Goal: Task Accomplishment & Management: Use online tool/utility

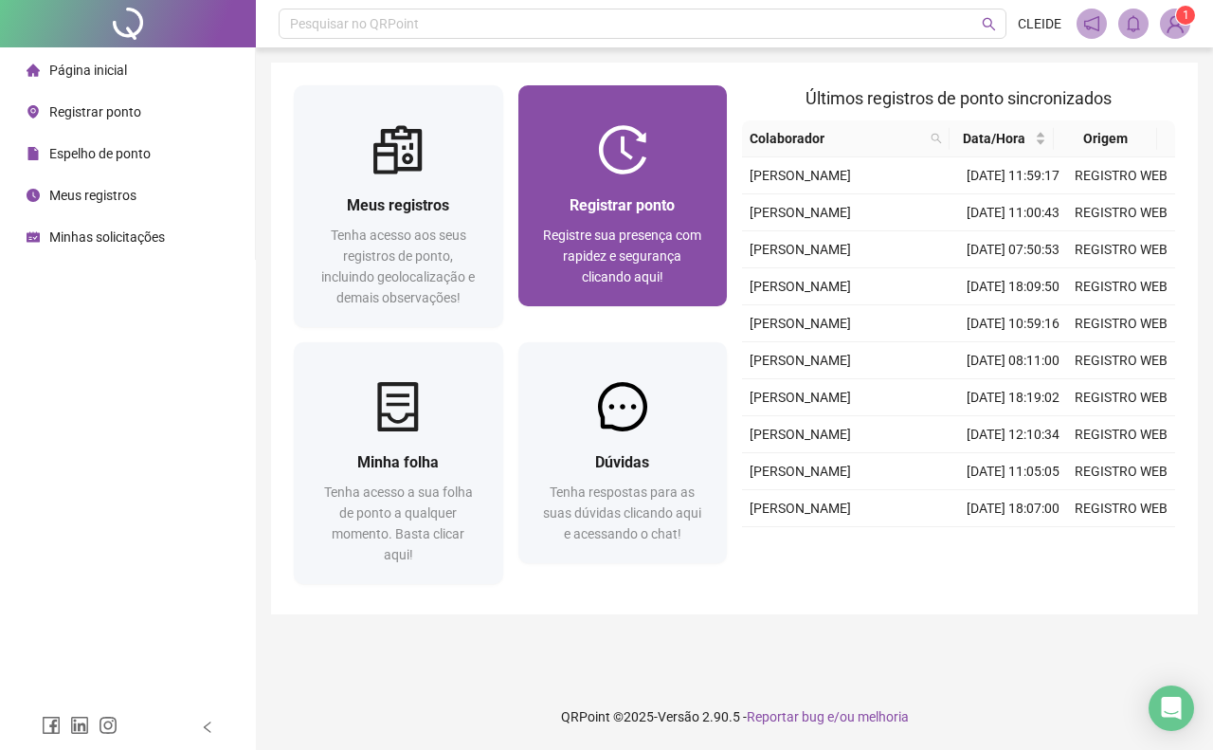
click at [616, 191] on div "Registrar ponto Registre sua presença com rapidez e segurança clicando aqui!" at bounding box center [622, 240] width 209 height 132
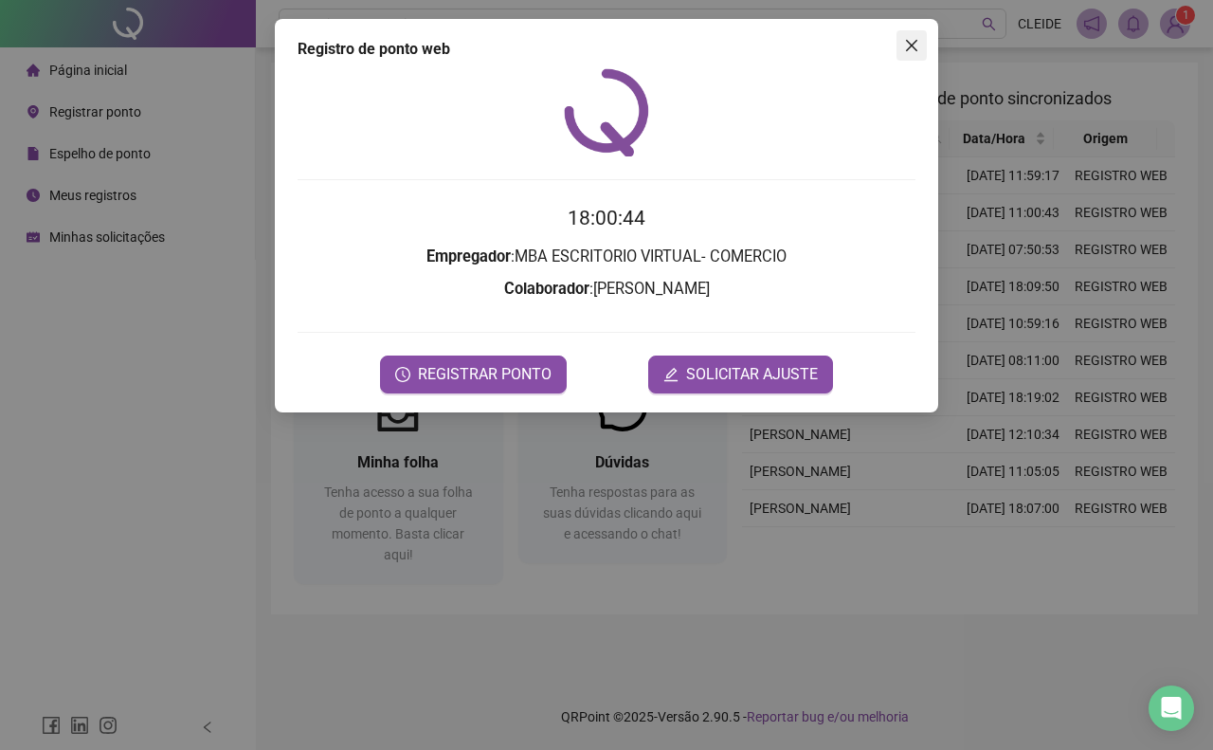
click at [905, 41] on icon "close" at bounding box center [911, 45] width 15 height 15
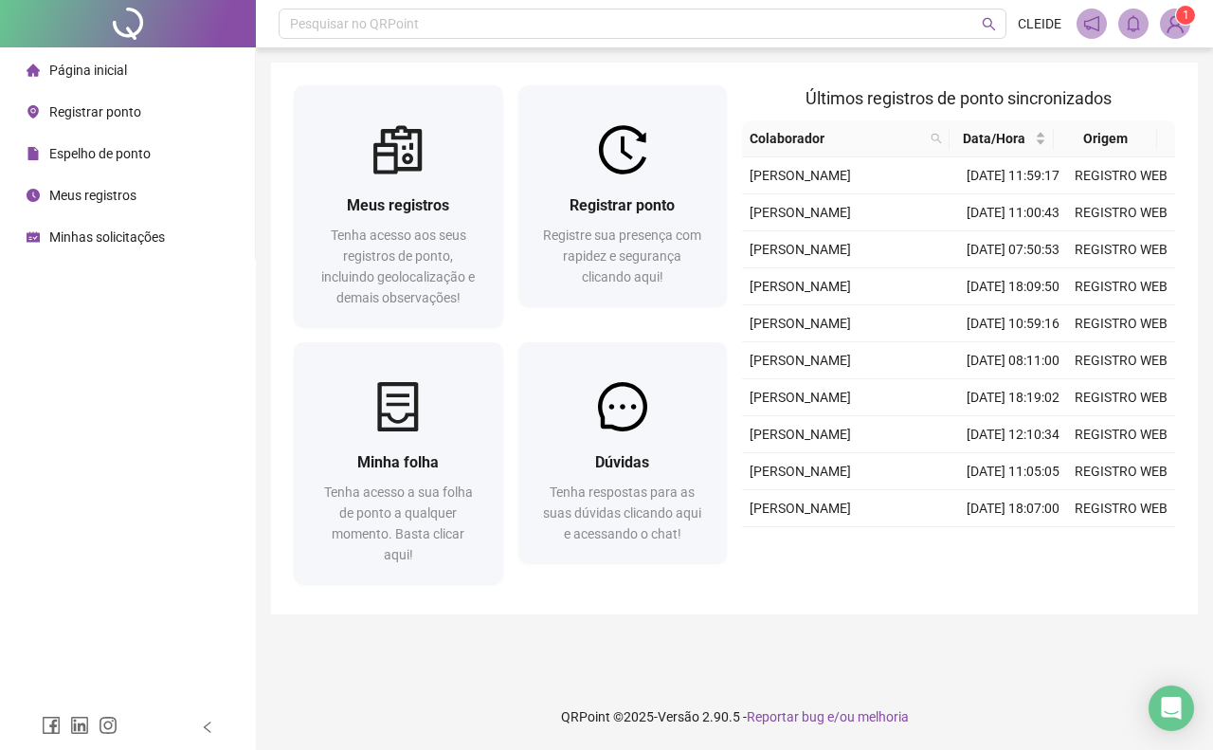
click at [111, 190] on span "Meus registros" at bounding box center [92, 195] width 87 height 15
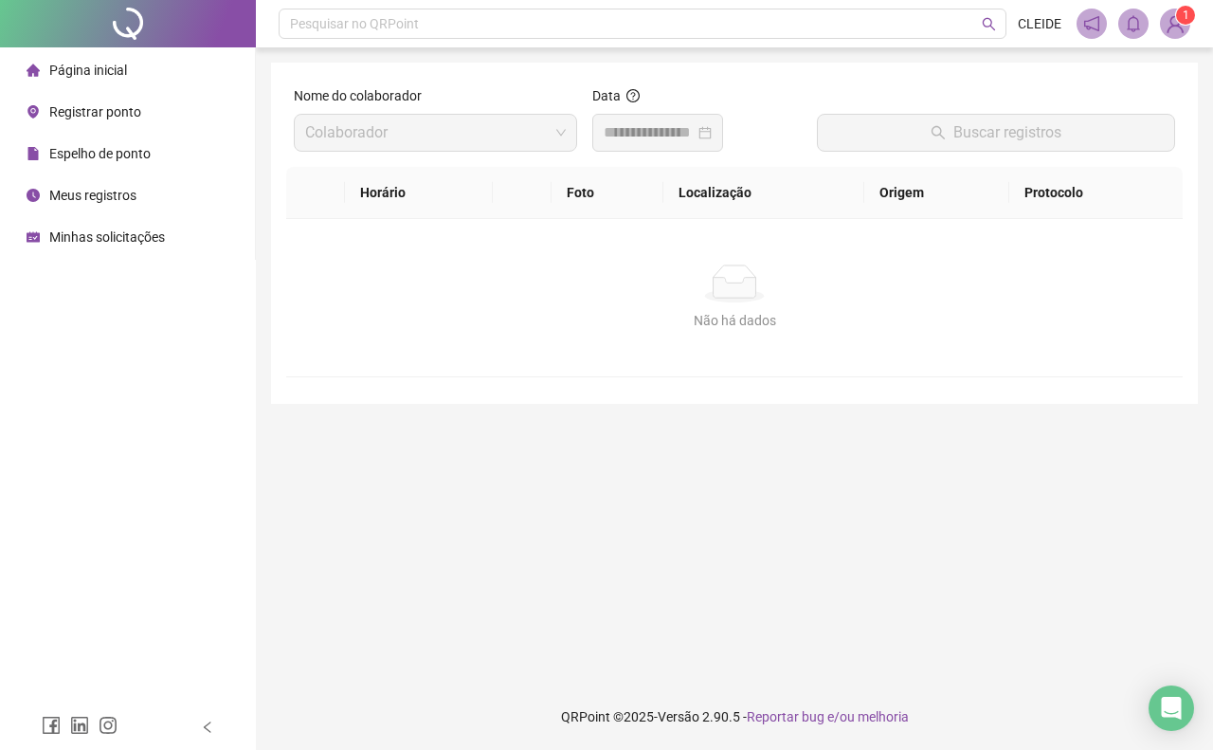
click at [612, 105] on span "Data" at bounding box center [615, 95] width 47 height 21
click at [712, 133] on div at bounding box center [658, 132] width 108 height 23
click at [631, 145] on div at bounding box center [657, 133] width 131 height 38
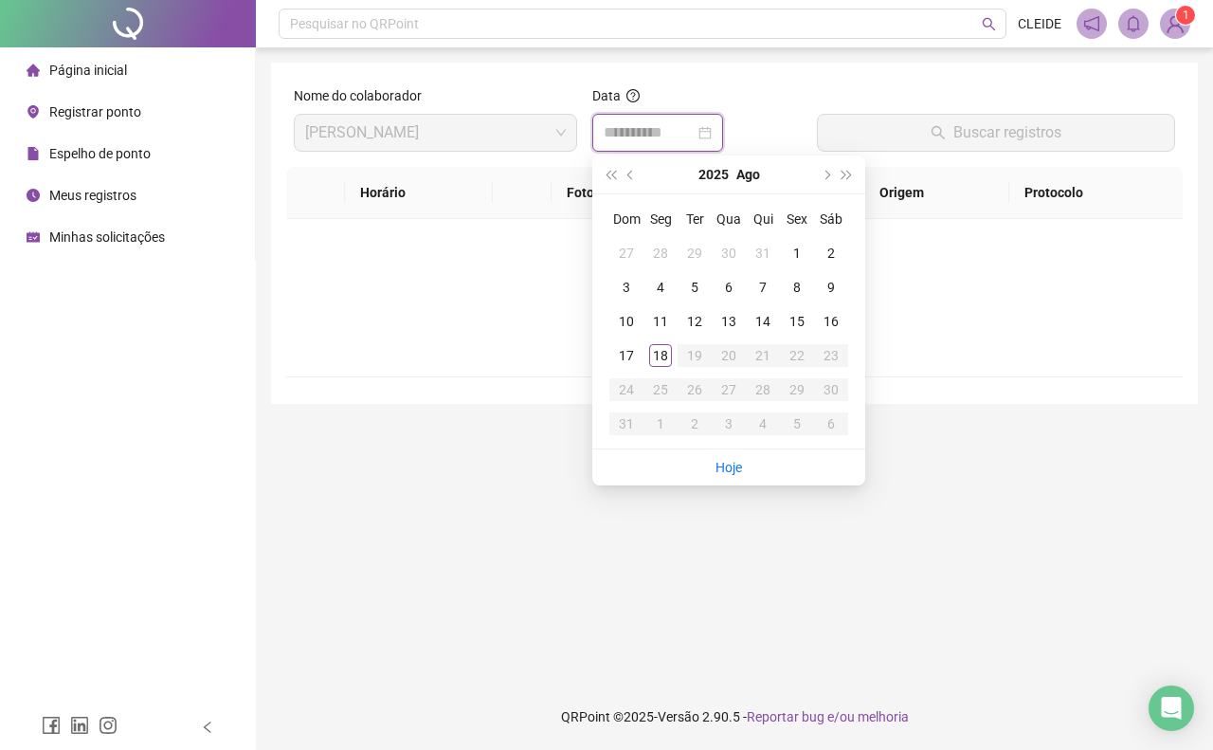
type input "**********"
click at [660, 363] on div "18" at bounding box center [660, 355] width 23 height 23
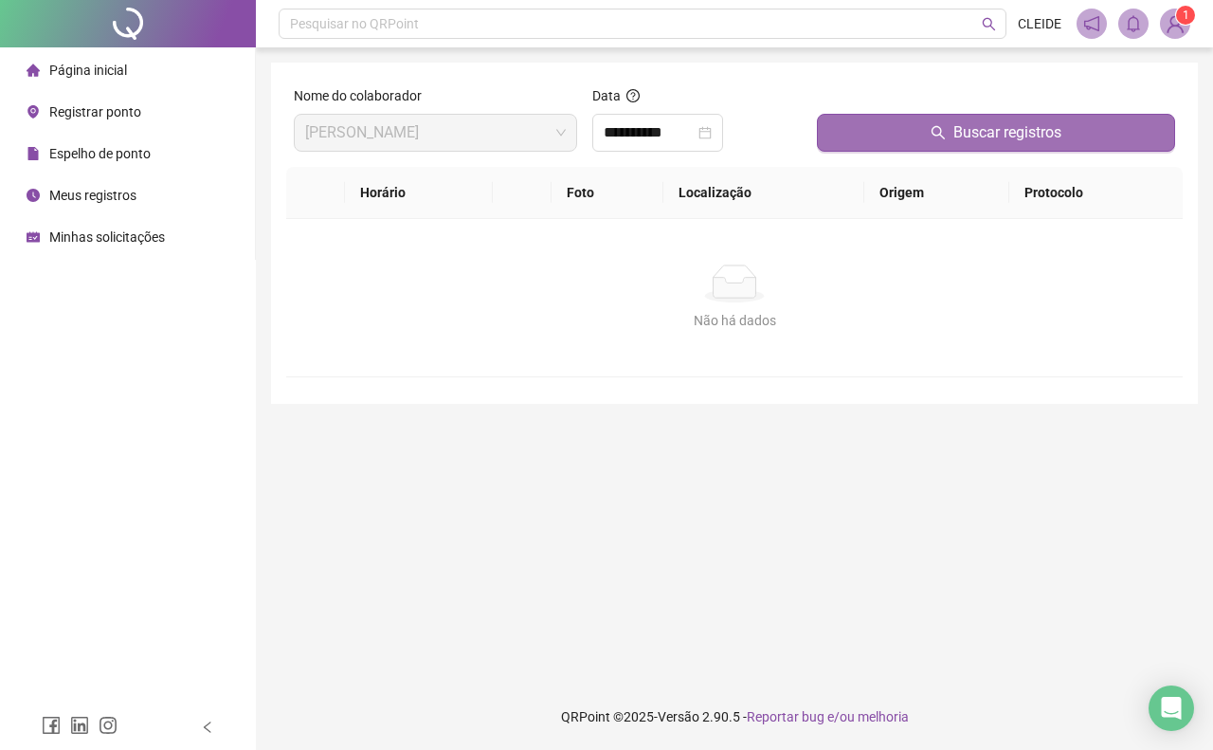
click at [949, 135] on button "Buscar registros" at bounding box center [996, 133] width 358 height 38
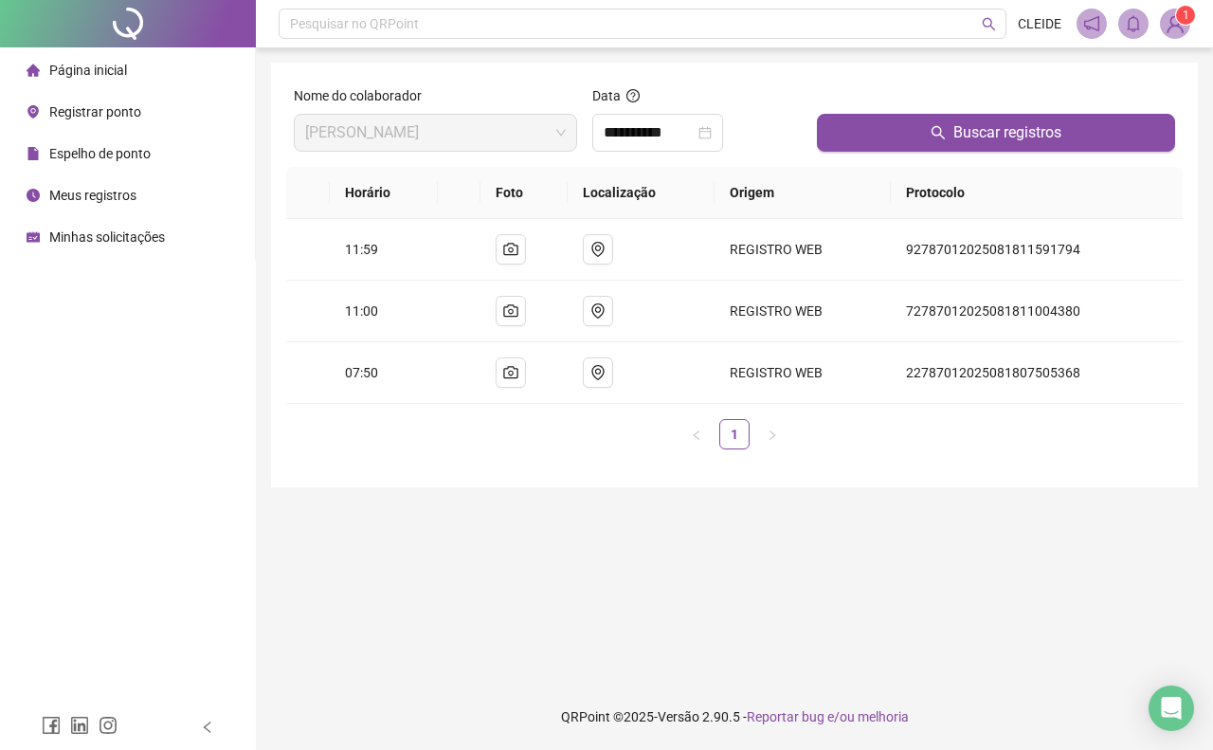
click at [128, 116] on span "Registrar ponto" at bounding box center [95, 111] width 92 height 15
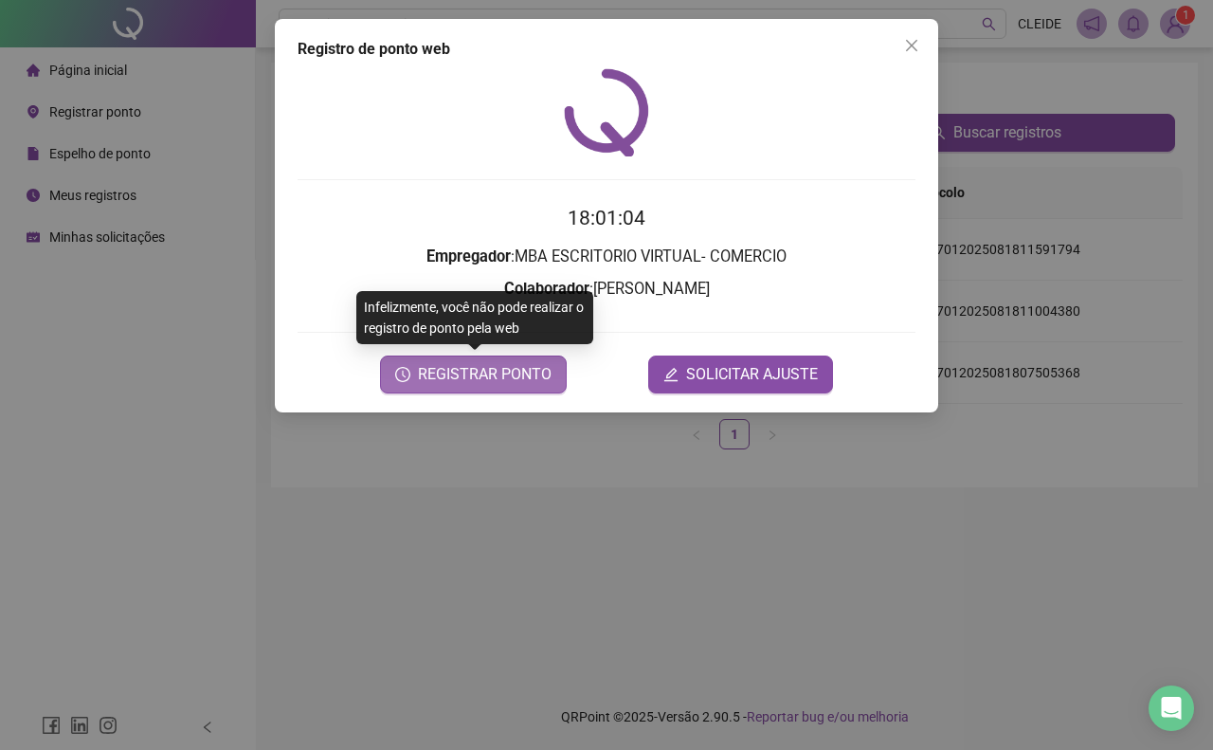
click at [524, 370] on span "REGISTRAR PONTO" at bounding box center [485, 374] width 134 height 23
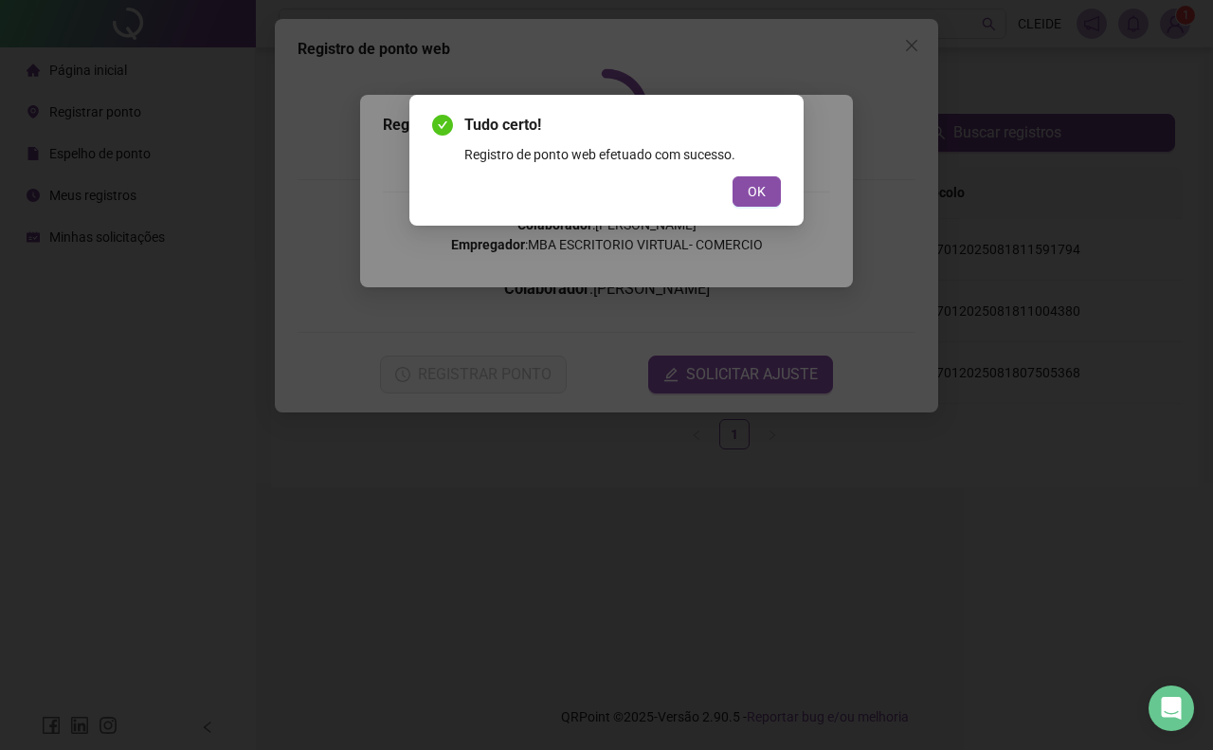
click at [731, 190] on div "OK" at bounding box center [606, 191] width 349 height 30
click at [771, 181] on button "OK" at bounding box center [757, 191] width 48 height 30
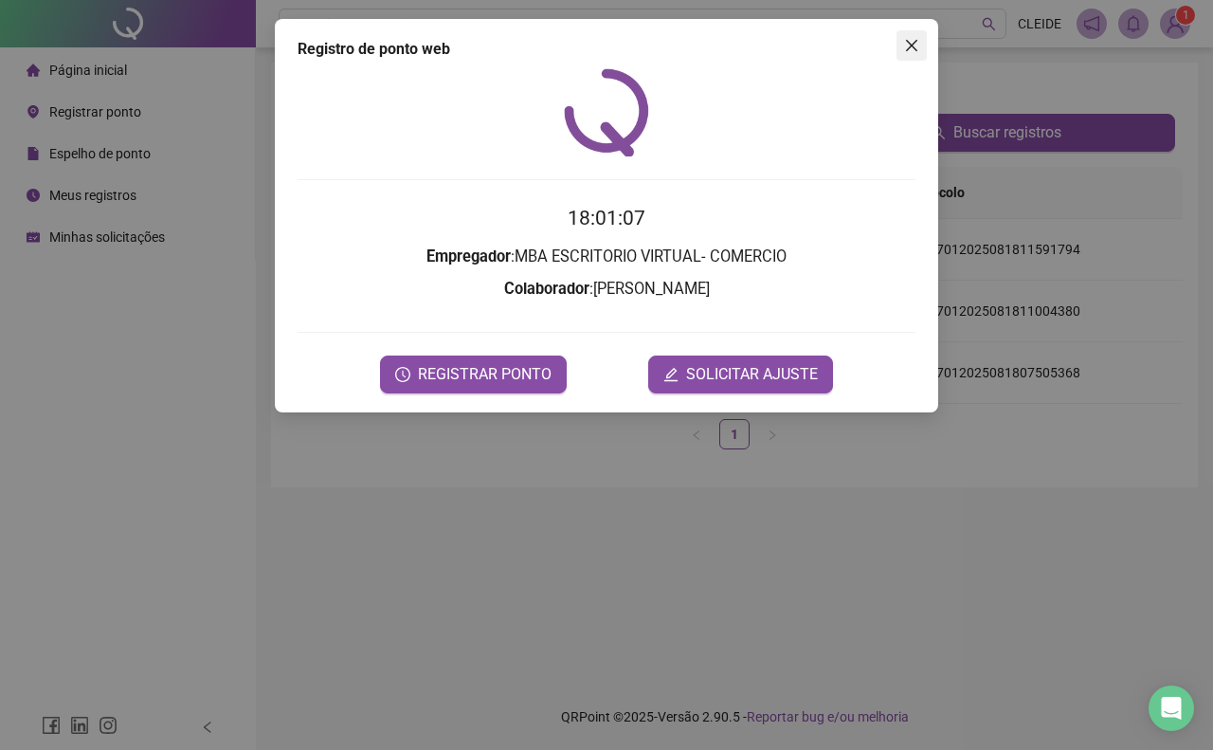
click at [906, 33] on button "Close" at bounding box center [912, 45] width 30 height 30
